Goal: Information Seeking & Learning: Learn about a topic

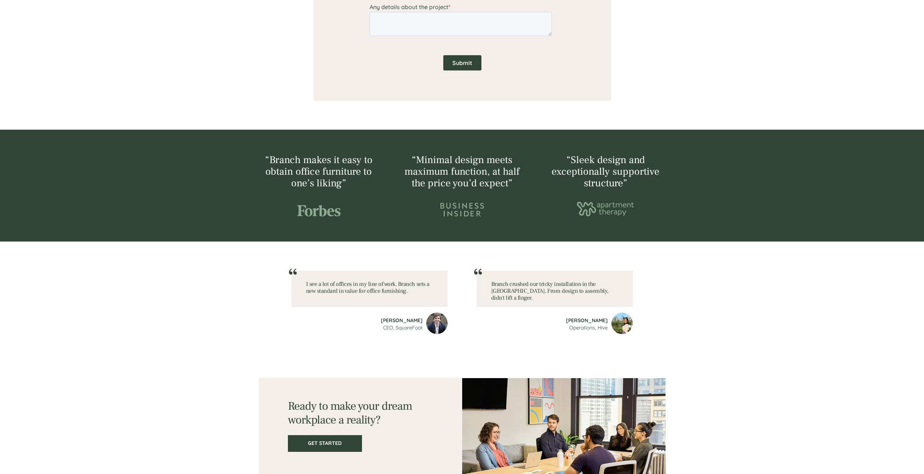
scroll to position [780, 0]
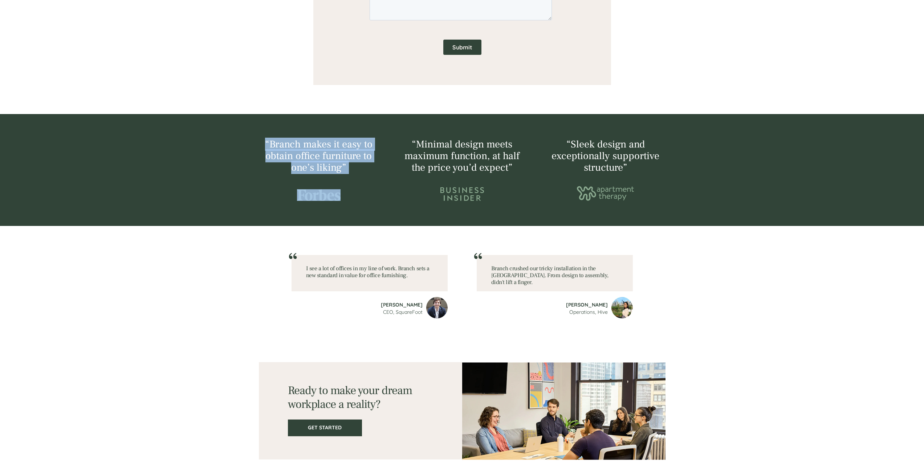
drag, startPoint x: 399, startPoint y: 154, endPoint x: 485, endPoint y: 177, distance: 88.7
click at [485, 177] on div "“Branch makes it easy to obtain office furniture to one’s liking” “Minimal desi…" at bounding box center [462, 170] width 407 height 62
click at [507, 168] on span "“Minimal design meets maximum function, at half the price you’d expect”" at bounding box center [462, 156] width 115 height 36
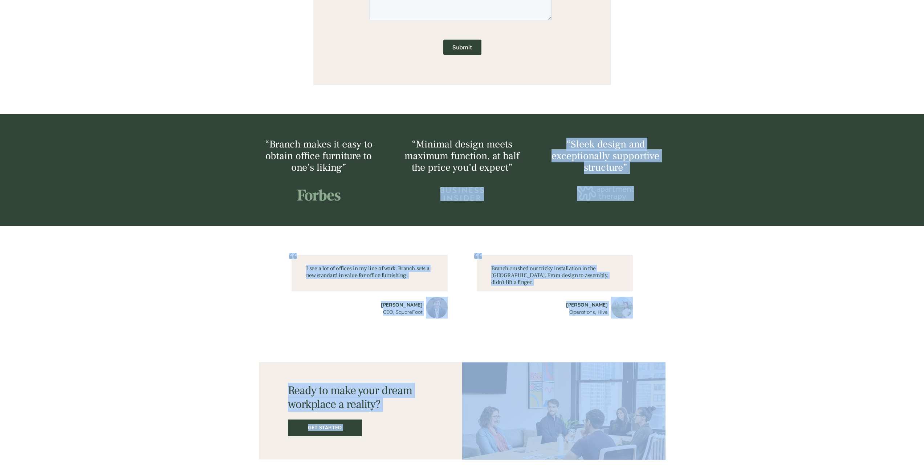
drag, startPoint x: 516, startPoint y: 167, endPoint x: 392, endPoint y: 131, distance: 129.6
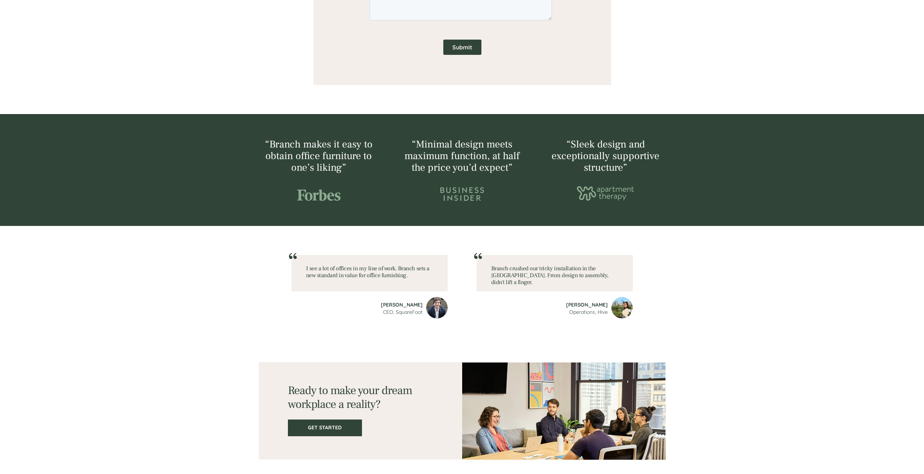
click at [372, 172] on h2 "“Branch makes it easy to obtain office furniture to one’s liking”" at bounding box center [319, 156] width 120 height 35
drag, startPoint x: 311, startPoint y: 271, endPoint x: 415, endPoint y: 285, distance: 105.5
click at [413, 285] on div "I see a lot of offices in my line of work. Branch sets a new standard in value …" at bounding box center [370, 273] width 156 height 36
click at [415, 285] on div at bounding box center [370, 273] width 156 height 36
drag, startPoint x: 427, startPoint y: 276, endPoint x: 318, endPoint y: 264, distance: 109.2
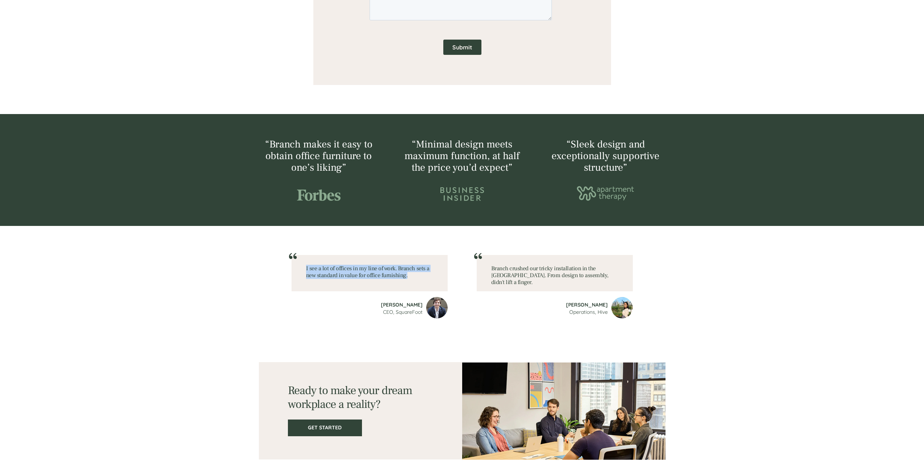
click at [318, 264] on div "I see a lot of offices in my line of work. Branch sets a new standard in value …" at bounding box center [370, 273] width 156 height 36
click at [240, 256] on div at bounding box center [462, 287] width 924 height 122
